Goal: Find specific page/section: Find specific page/section

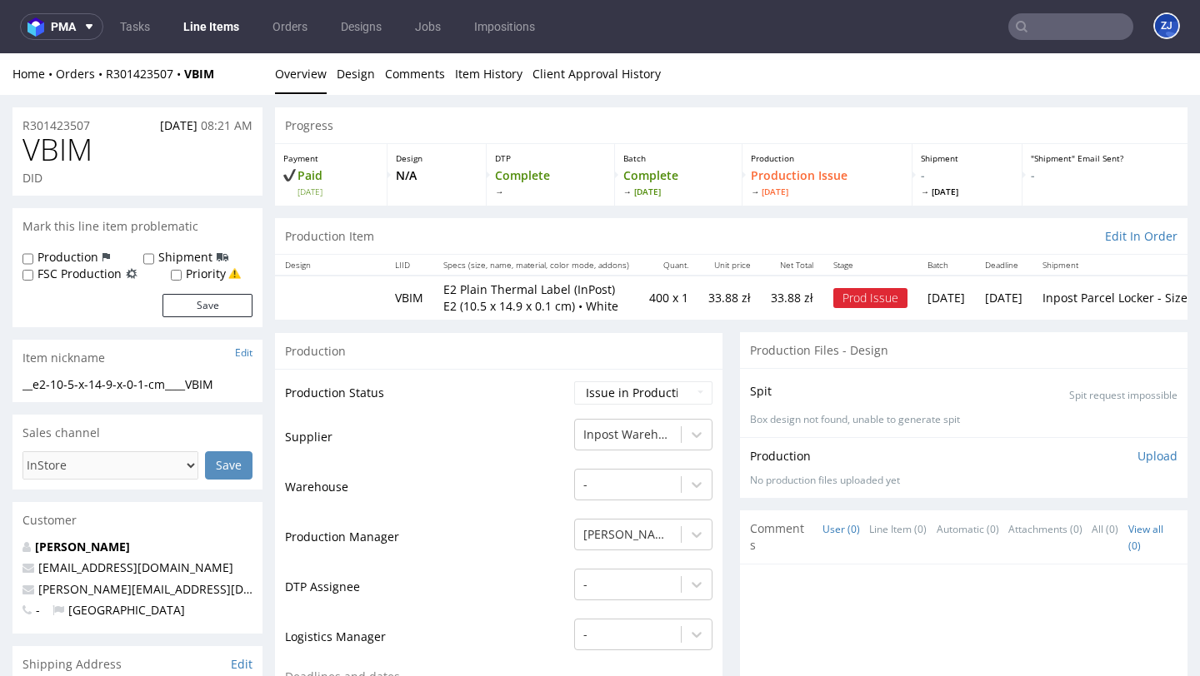
click at [1035, 20] on input "text" at bounding box center [1070, 26] width 125 height 27
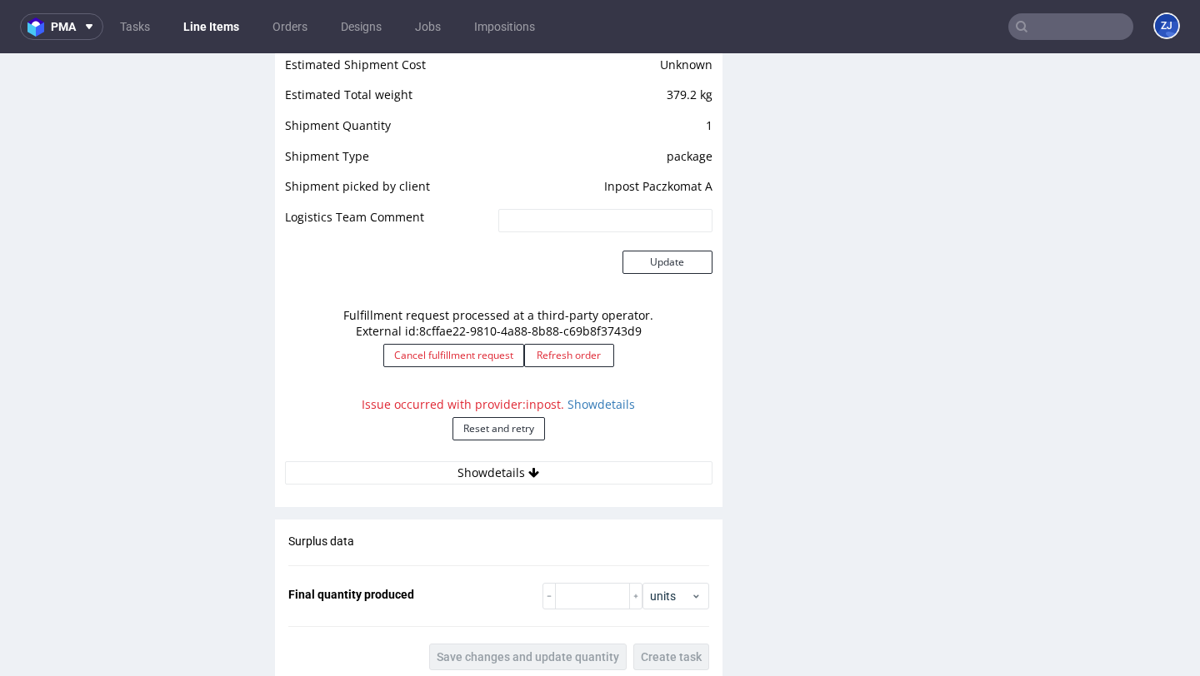
paste input "OLNA"
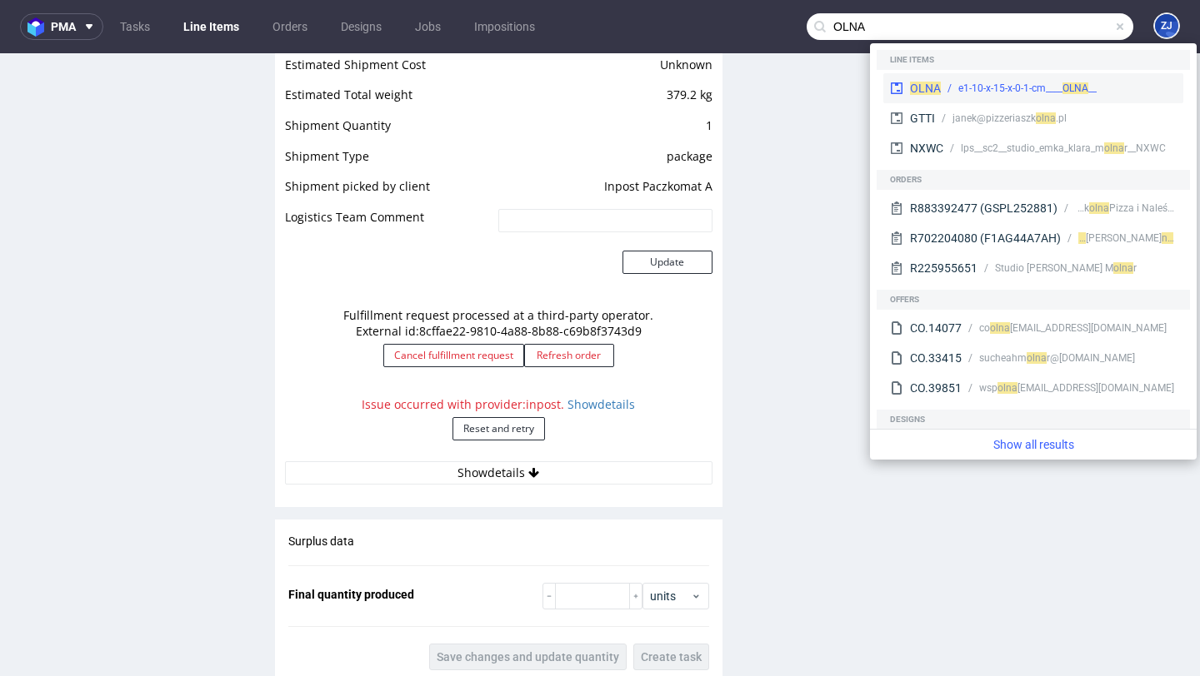
type input "OLNA"
click at [975, 89] on div "__e1-10-x-15-x-0-1-cm____ OLNA" at bounding box center [1027, 88] width 138 height 15
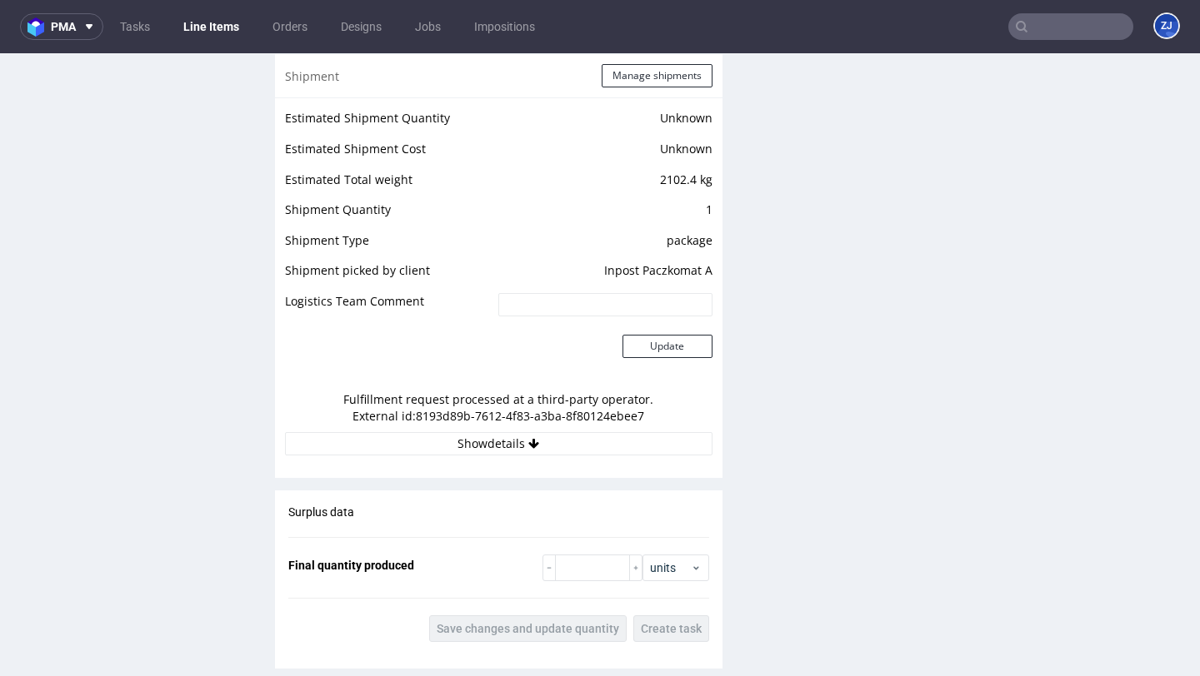
scroll to position [1413, 0]
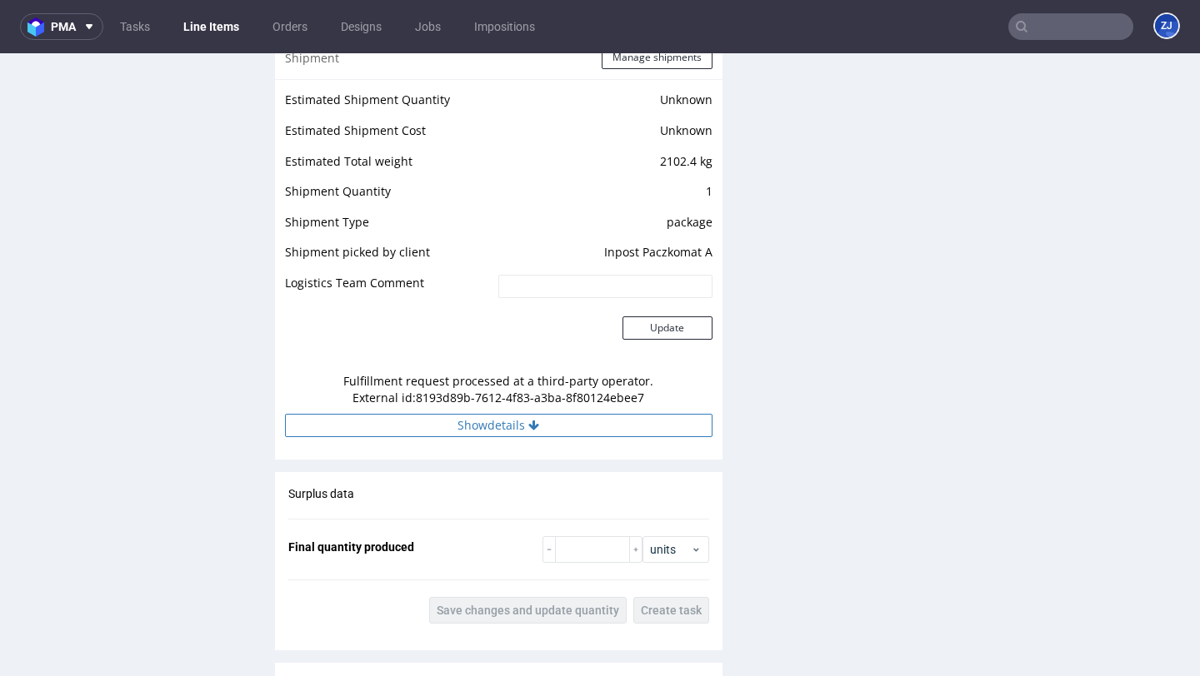
click at [626, 416] on button "Show details" at bounding box center [498, 425] width 427 height 23
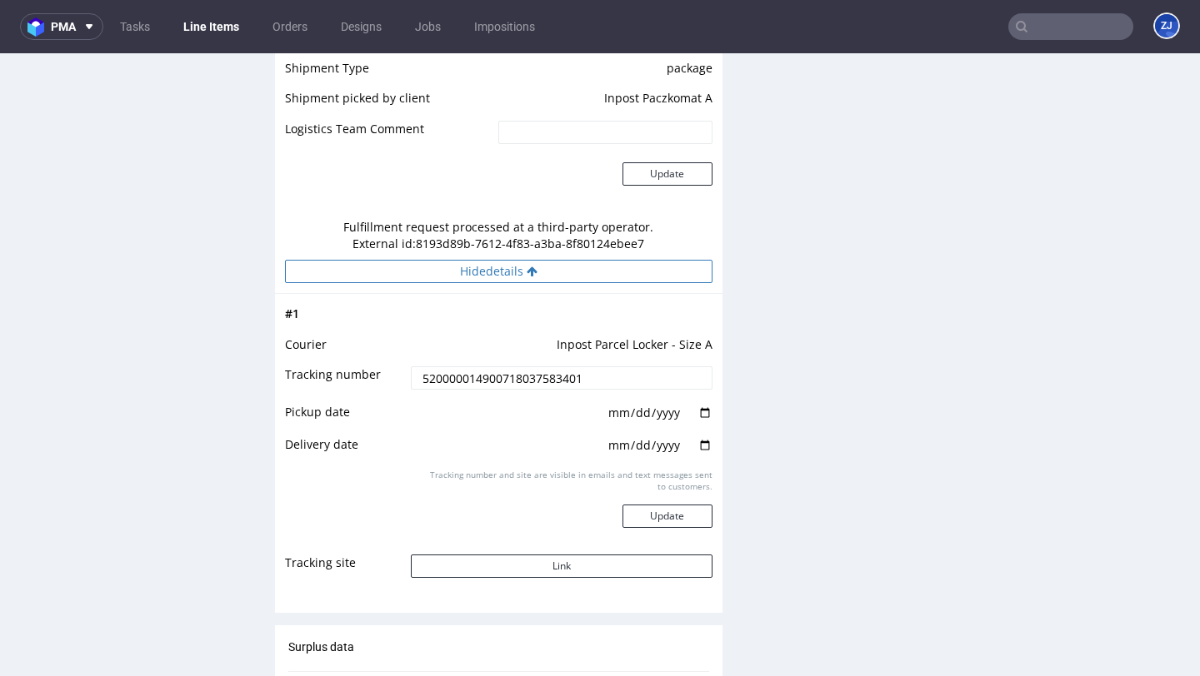
scroll to position [1564, 0]
